Goal: Information Seeking & Learning: Learn about a topic

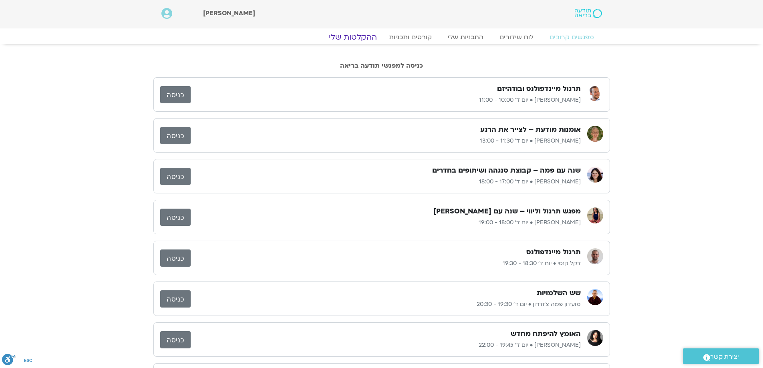
click at [359, 36] on link "ההקלטות שלי" at bounding box center [352, 37] width 67 height 10
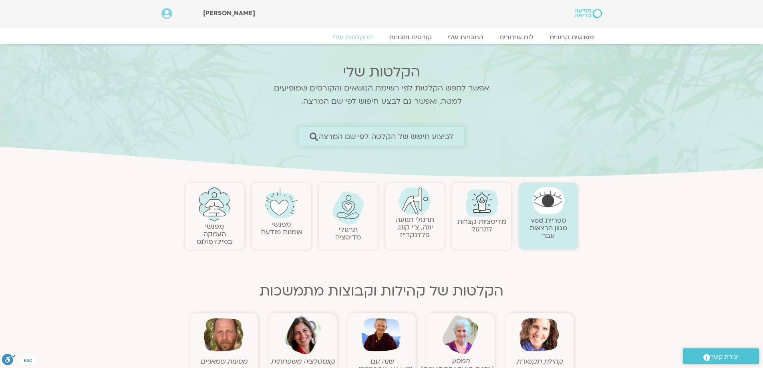
click at [354, 132] on span "לביצוע חיפוש של הקלטה לפי שם המרצה" at bounding box center [386, 136] width 135 height 8
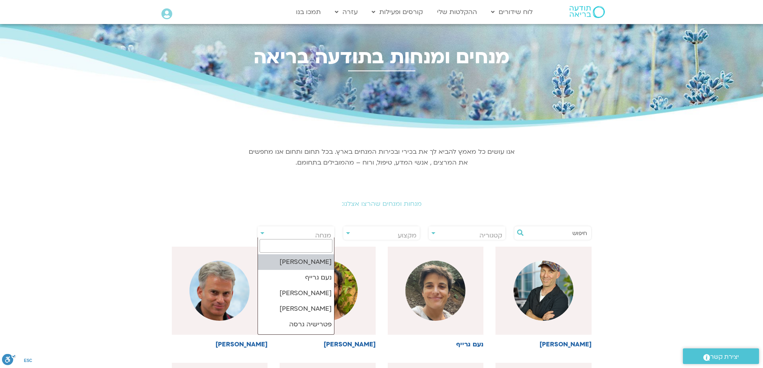
click at [301, 234] on span "מנחה" at bounding box center [296, 235] width 77 height 18
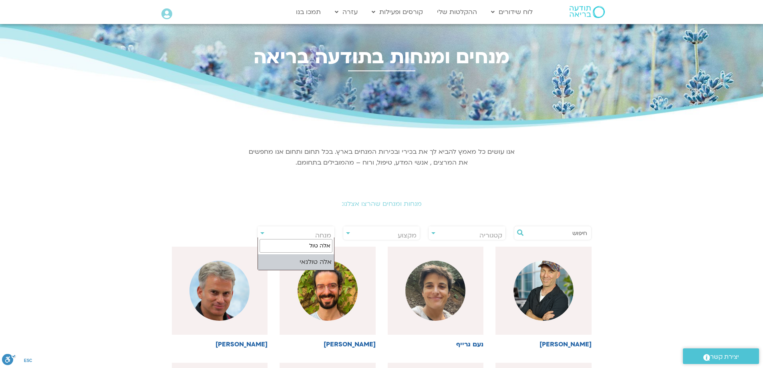
type input "אלה טול"
select select "****"
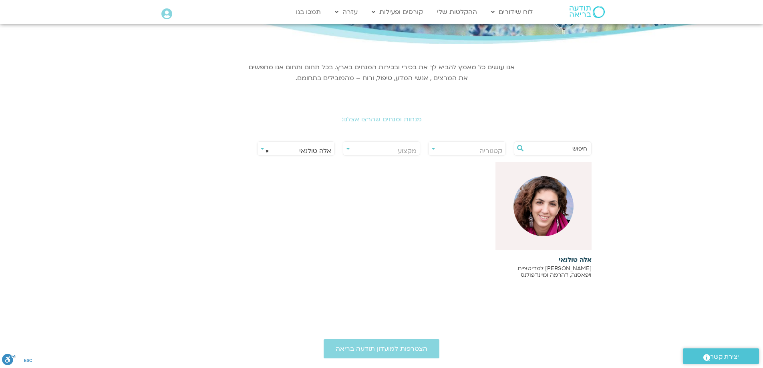
scroll to position [80, 0]
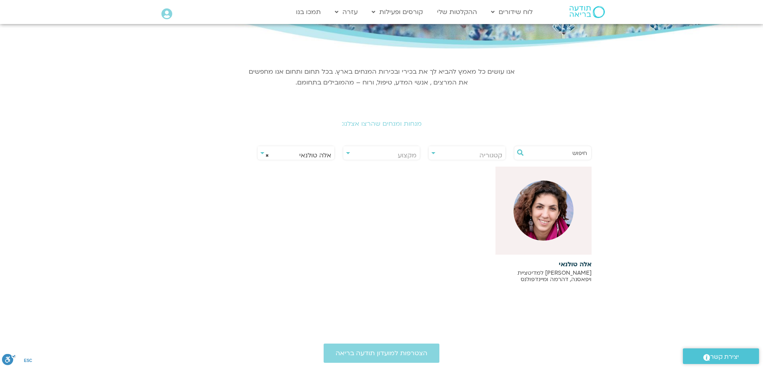
click at [543, 215] on img at bounding box center [544, 211] width 60 height 60
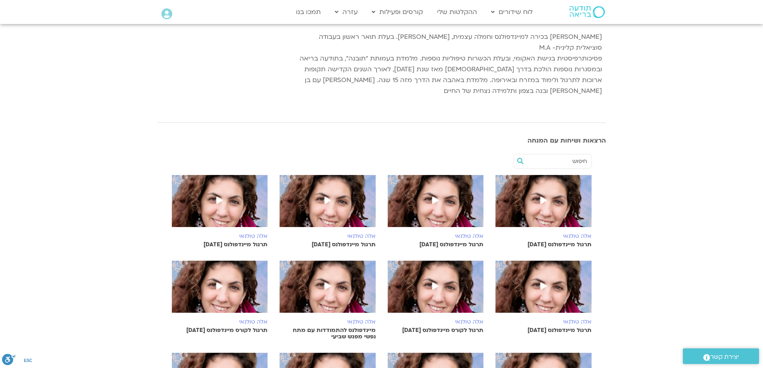
scroll to position [160, 0]
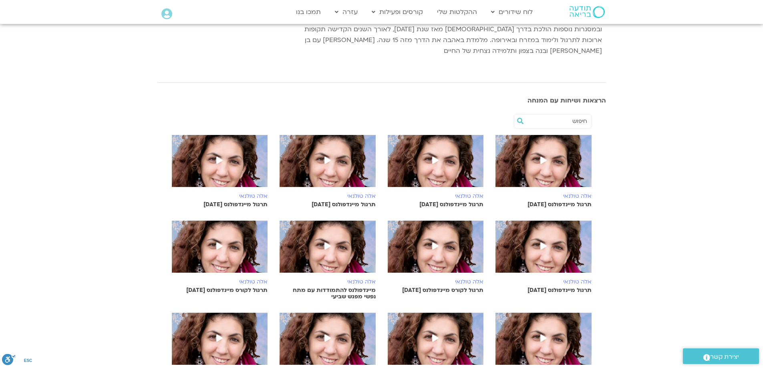
click at [326, 241] on span at bounding box center [327, 247] width 14 height 14
